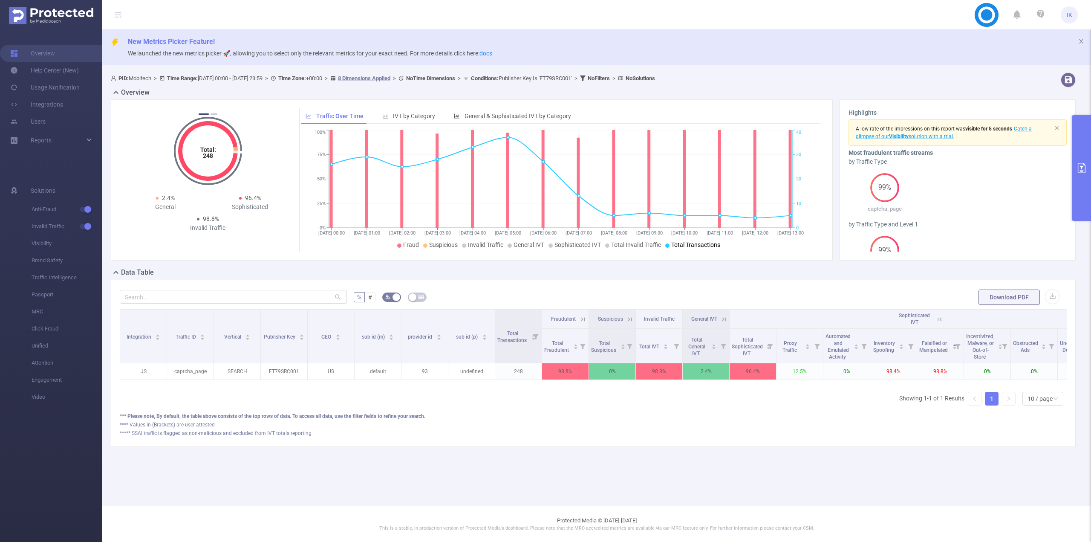
scroll to position [0, 87]
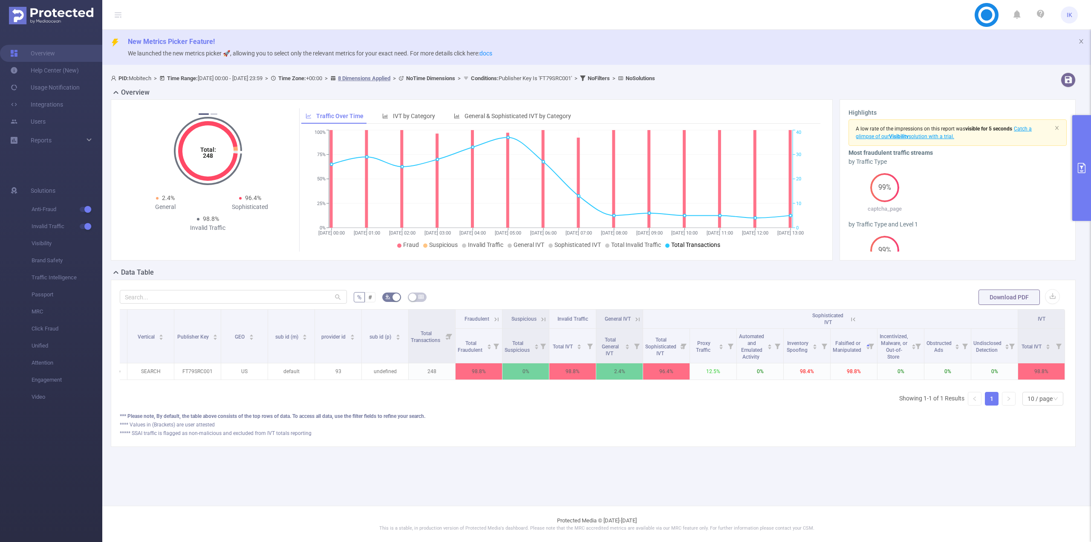
click at [1081, 192] on button "primary" at bounding box center [1081, 168] width 19 height 106
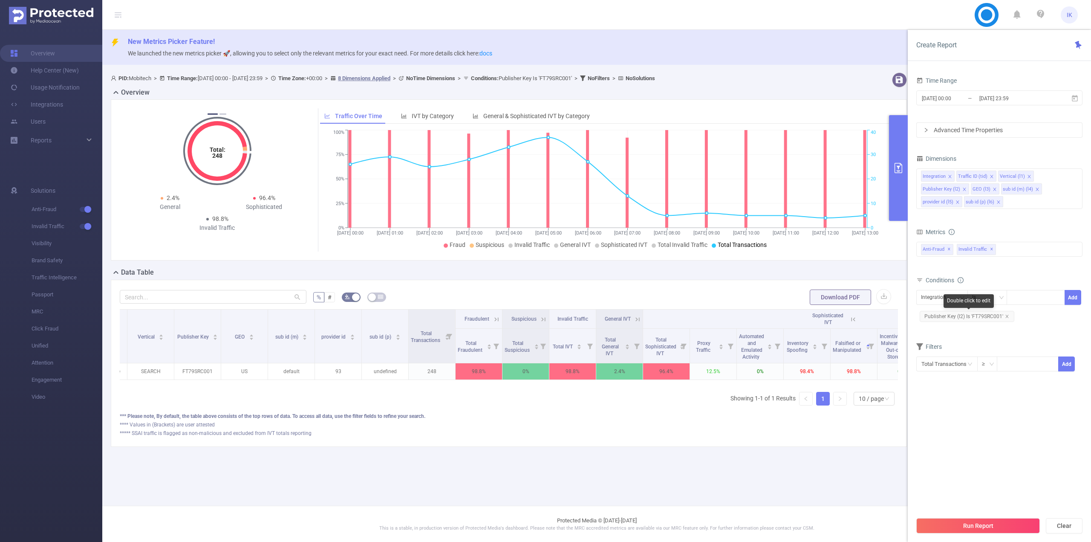
click at [1006, 317] on icon "icon: close" at bounding box center [1007, 316] width 4 height 4
click at [955, 298] on div "Integration" at bounding box center [942, 297] width 42 height 14
click at [944, 355] on li "Publisher Key (l2)" at bounding box center [944, 356] width 56 height 14
click at [1032, 303] on div at bounding box center [1035, 297] width 49 height 14
paste input "IPH610SRC003"
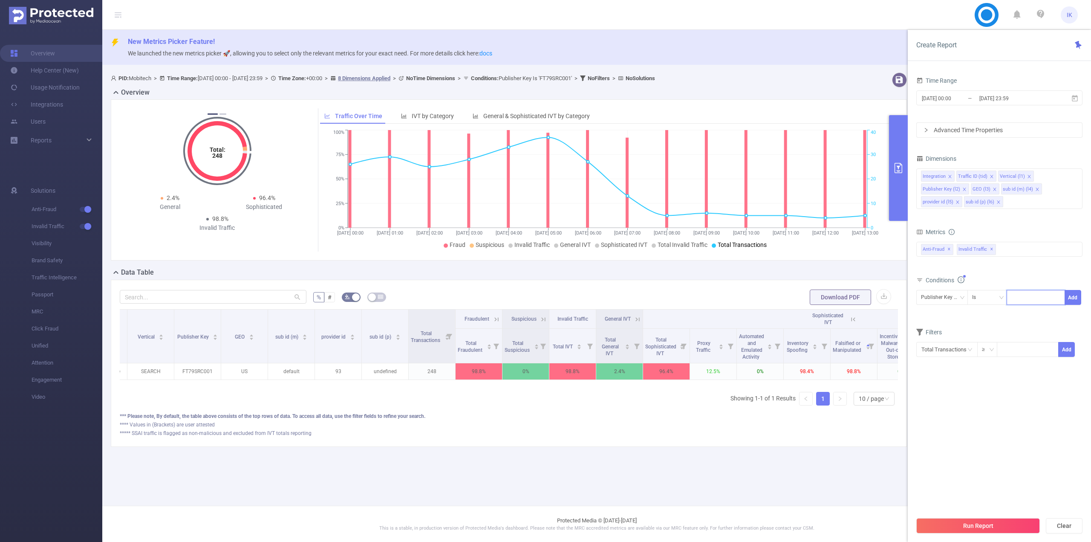
type input "IPH610SRC003"
click at [1030, 317] on li "IPH610SRC003" at bounding box center [1037, 315] width 60 height 14
click at [1076, 299] on button "Add" at bounding box center [1073, 297] width 17 height 15
click at [975, 522] on button "Run Report" at bounding box center [978, 525] width 124 height 15
